Goal: Transaction & Acquisition: Download file/media

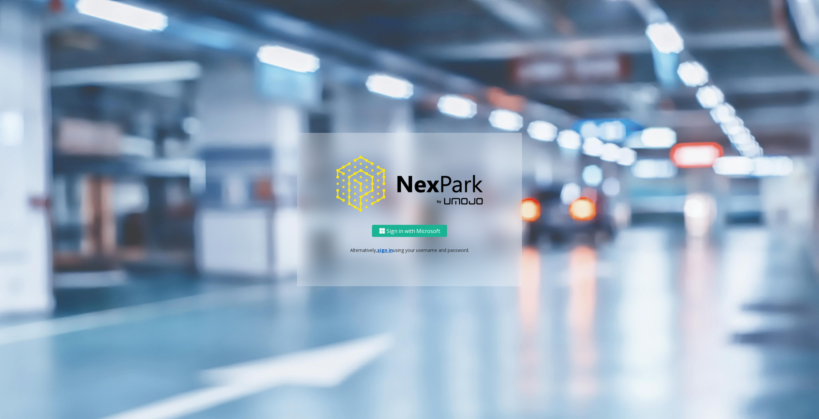
drag, startPoint x: 377, startPoint y: 246, endPoint x: 383, endPoint y: 249, distance: 6.4
click at [377, 246] on div "Sign in with Microsoft Alternatively, sign in using your username and password." at bounding box center [409, 255] width 225 height 61
click at [383, 249] on link "sign in" at bounding box center [385, 250] width 16 height 6
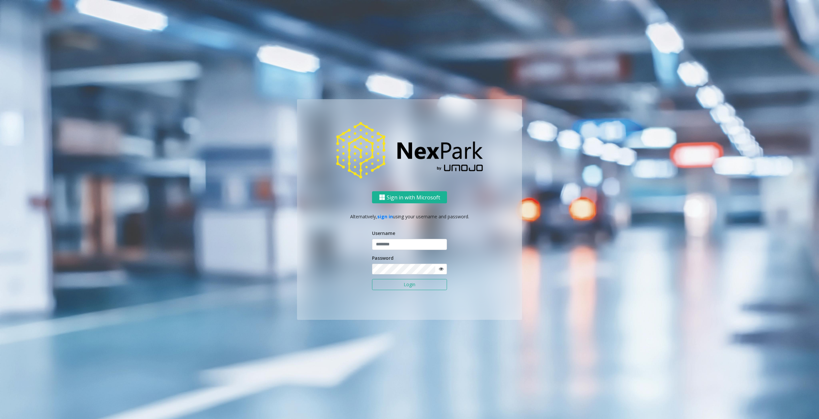
type input "********"
click at [400, 279] on button "Login" at bounding box center [409, 284] width 75 height 11
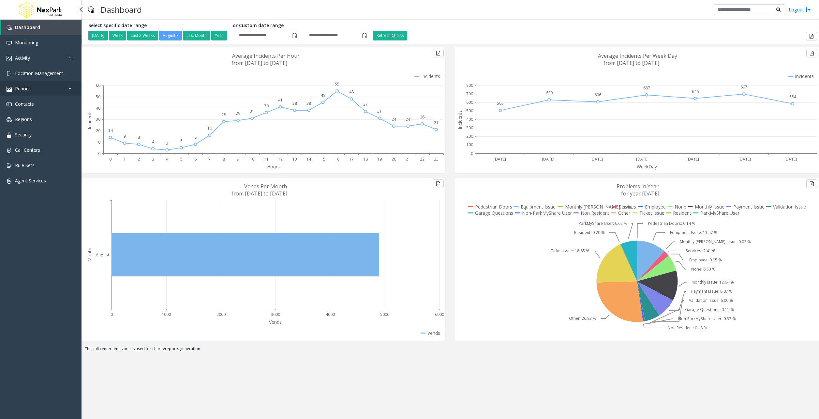
click at [40, 91] on link "Reports" at bounding box center [41, 88] width 82 height 15
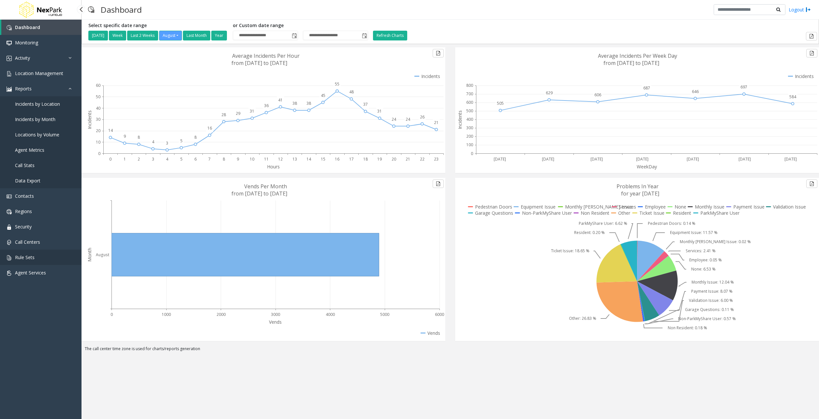
click at [46, 260] on link "Rule Sets" at bounding box center [41, 256] width 82 height 15
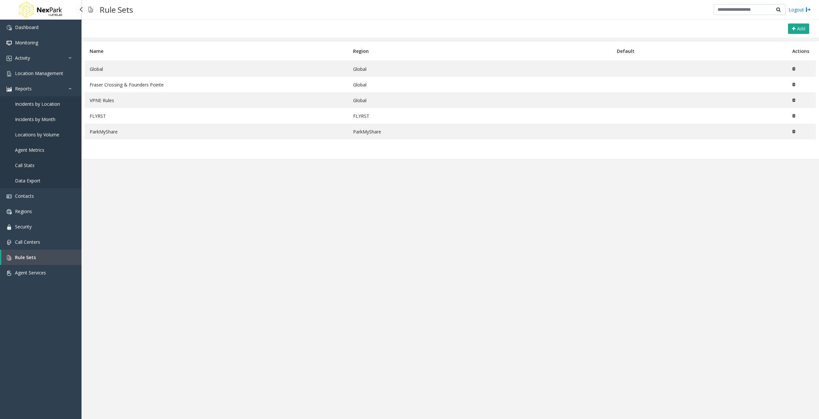
click at [42, 183] on link "Data Export" at bounding box center [41, 180] width 82 height 15
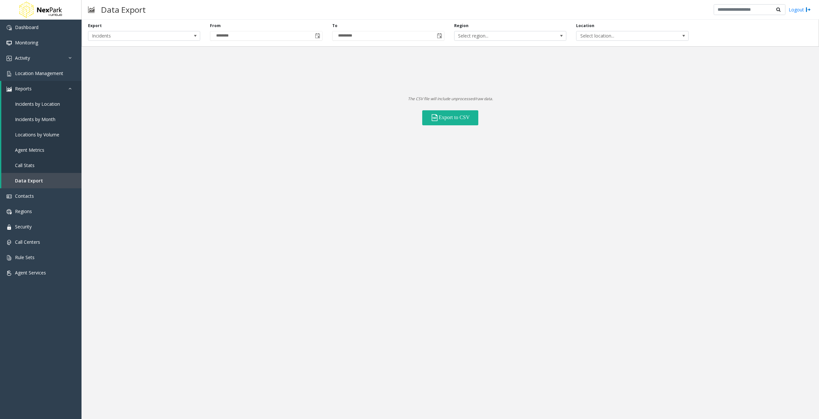
click at [147, 41] on div "Export Incidents From ******** To ********* Region Select region... Location Se…" at bounding box center [451, 33] width 738 height 27
click at [102, 35] on span "Incidents" at bounding box center [132, 35] width 89 height 9
drag, startPoint x: 102, startPoint y: 65, endPoint x: 103, endPoint y: 57, distance: 8.5
click at [103, 57] on ul "Incidents Locations Rule Sets Contacts" at bounding box center [144, 60] width 110 height 36
click at [103, 57] on li "Locations" at bounding box center [144, 55] width 110 height 9
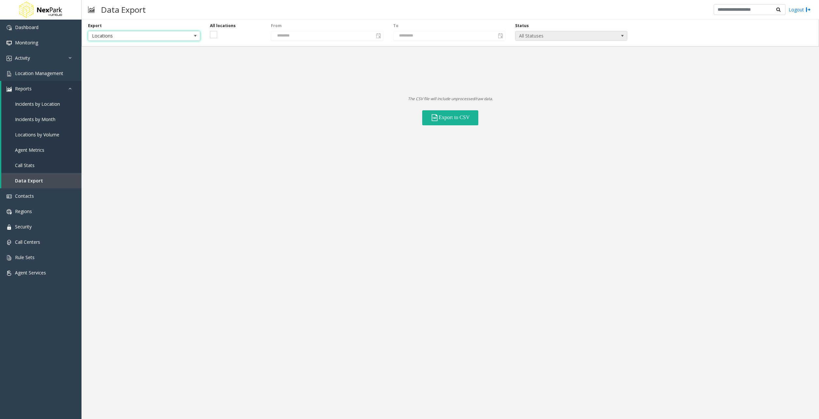
click at [568, 33] on span "All Statuses" at bounding box center [560, 35] width 89 height 9
click at [530, 54] on li "Active" at bounding box center [571, 53] width 110 height 9
click at [529, 146] on div "Export Locations All locations From ******** To ********* Status Active The CSV…" at bounding box center [451, 219] width 738 height 399
click at [425, 118] on button "Export to CSV" at bounding box center [450, 117] width 56 height 15
click at [342, 143] on div "Export Locations All locations From ******** To ********* Status Active The CSV…" at bounding box center [451, 219] width 738 height 399
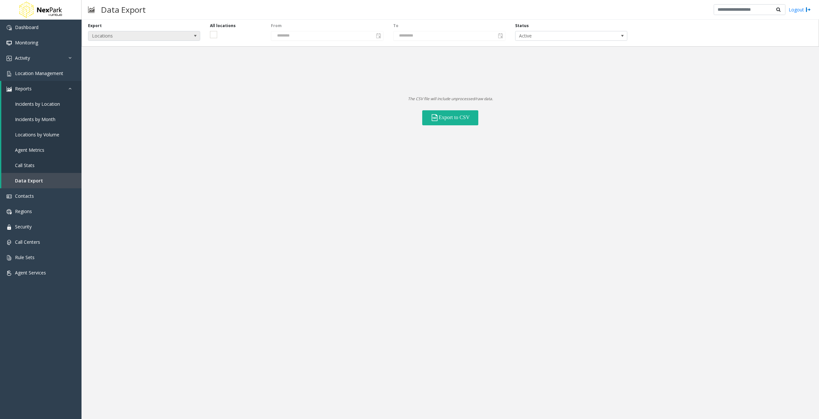
click at [120, 37] on span "Locations" at bounding box center [132, 35] width 89 height 9
click at [121, 36] on span "Locations" at bounding box center [132, 35] width 89 height 9
click at [451, 120] on button "Export to CSV" at bounding box center [450, 117] width 56 height 15
